Goal: Task Accomplishment & Management: Complete application form

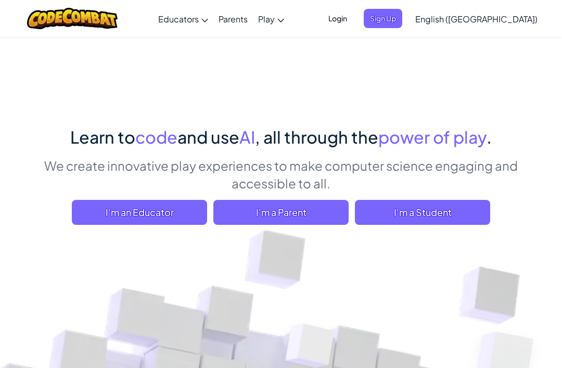
scroll to position [54, 0]
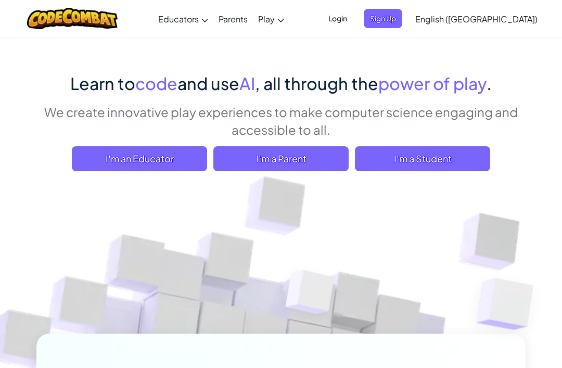
click at [356, 148] on span "I'm a Student" at bounding box center [422, 158] width 135 height 25
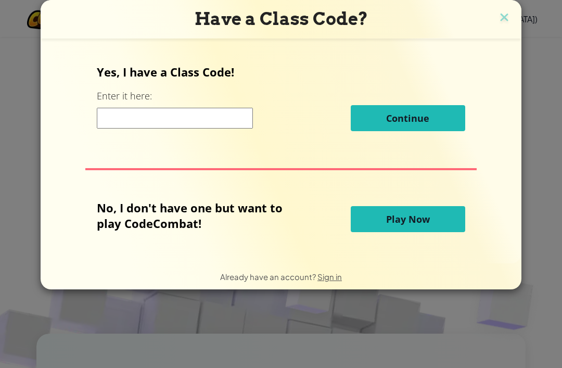
click at [190, 129] on input at bounding box center [175, 118] width 156 height 21
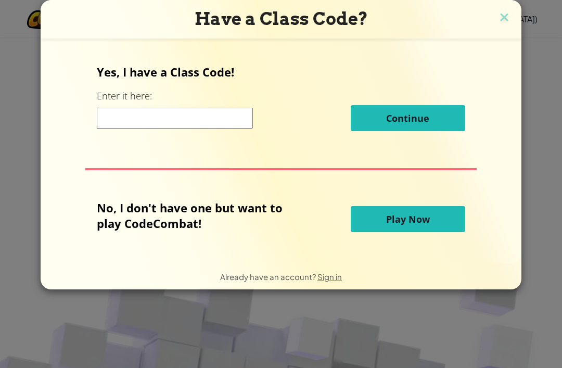
scroll to position [0, 0]
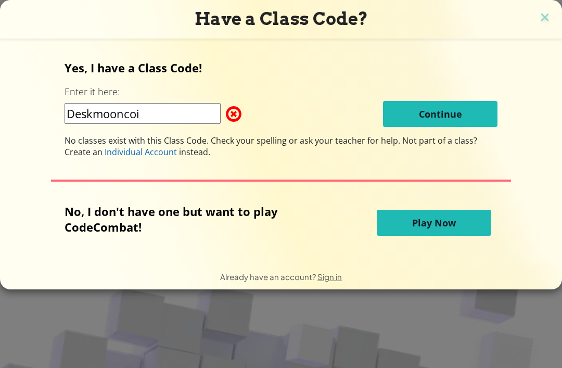
type input "Deskmooncoin"
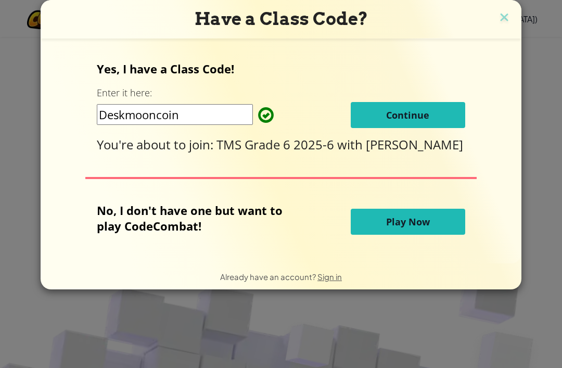
click at [448, 108] on button "Continue" at bounding box center [408, 115] width 114 height 26
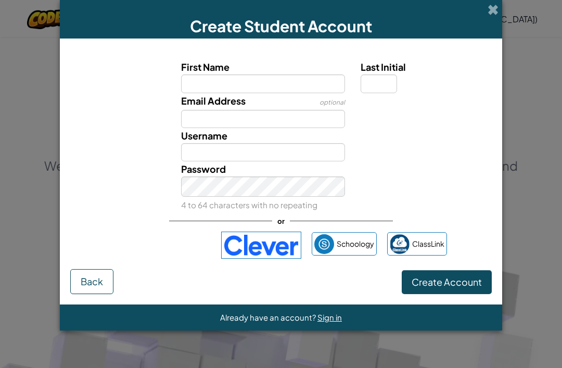
click at [312, 81] on input "First Name" at bounding box center [263, 83] width 164 height 18
type input "[PERSON_NAME]"
click at [374, 82] on input "Last Initial" at bounding box center [379, 83] width 36 height 18
type input "[PERSON_NAME]"
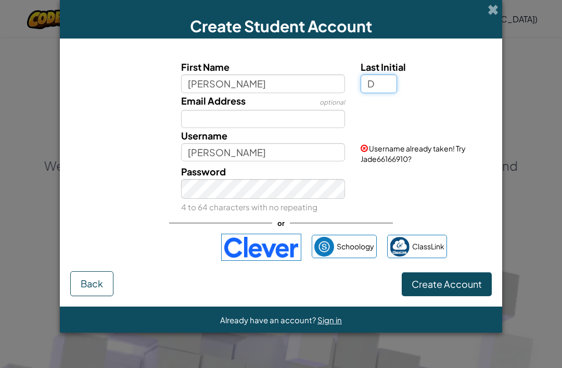
type input "D"
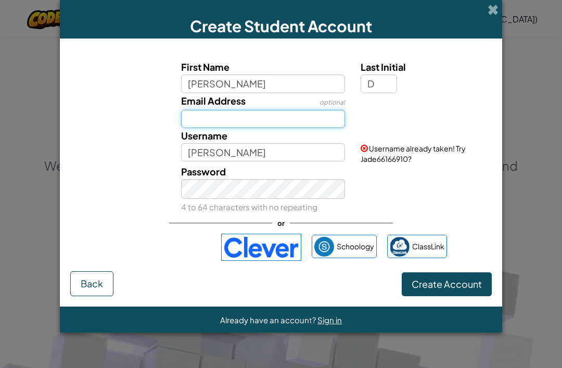
click at [337, 122] on input "Email Address" at bounding box center [263, 119] width 164 height 18
type input "JadeD"
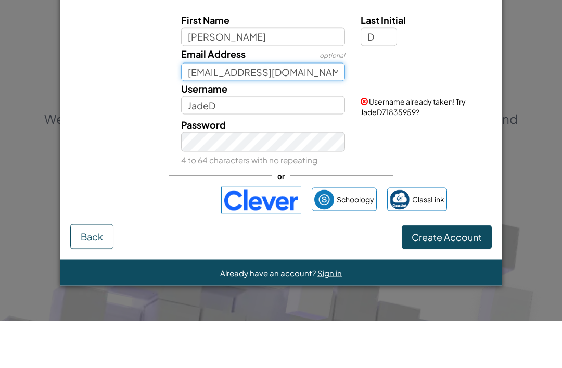
type input "[EMAIL_ADDRESS][DOMAIN_NAME]"
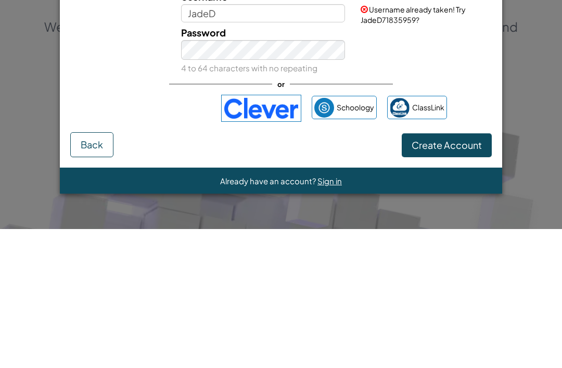
click at [458, 272] on button "Create Account" at bounding box center [447, 284] width 90 height 24
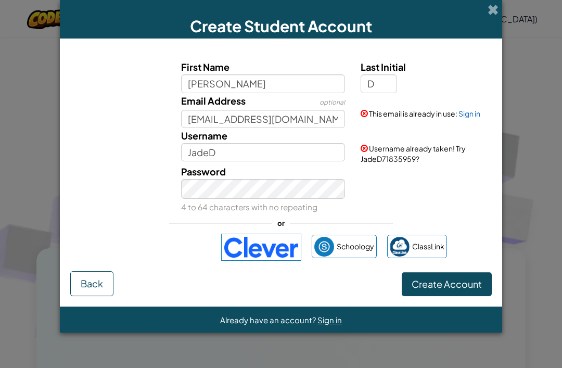
click at [475, 118] on link "Sign in" at bounding box center [469, 113] width 22 height 9
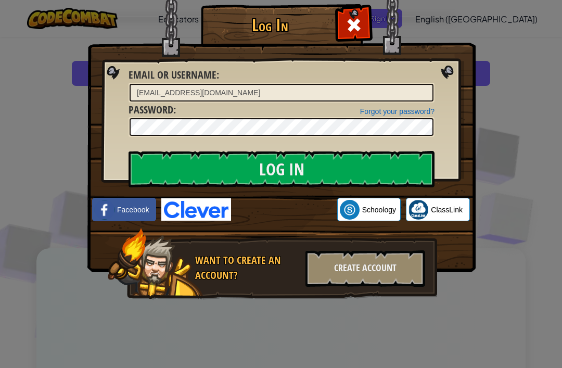
click at [380, 156] on input "Log In" at bounding box center [282, 169] width 306 height 36
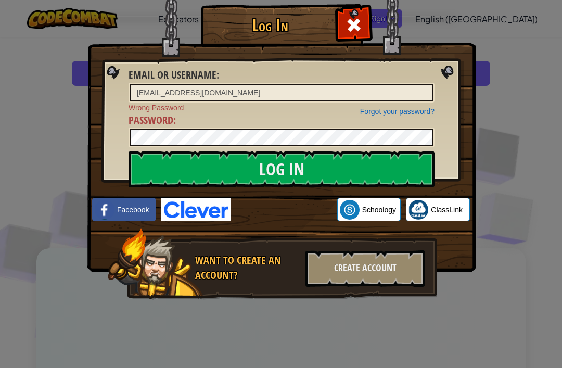
click at [372, 170] on input "Log In" at bounding box center [282, 169] width 306 height 36
click at [282, 187] on img at bounding box center [281, 120] width 388 height 303
click at [264, 216] on div "Sign in with Google. Opens in new tab" at bounding box center [284, 209] width 96 height 23
